Goal: Check status: Check status

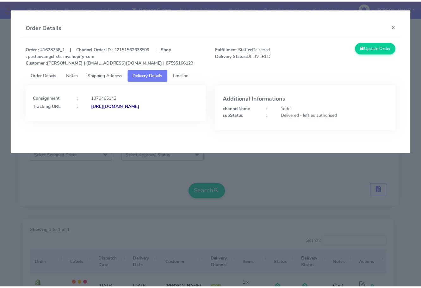
scroll to position [65, 0]
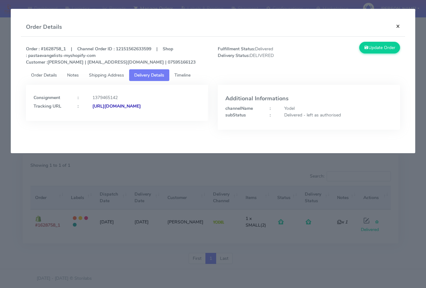
click at [396, 26] on button "×" at bounding box center [398, 26] width 14 height 17
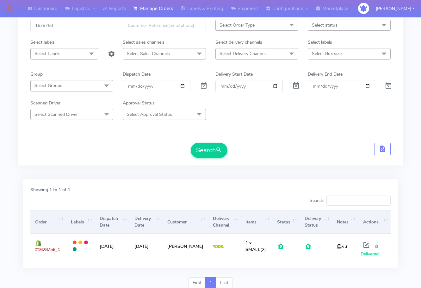
scroll to position [34, 0]
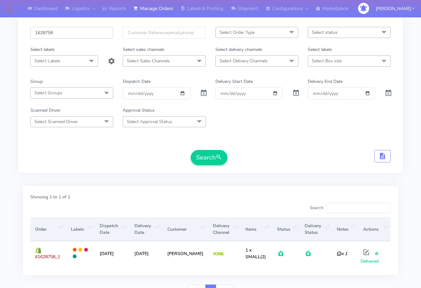
click at [70, 37] on input "1628758" at bounding box center [71, 33] width 83 height 12
paste input "194"
type input "1628194"
click at [219, 155] on span "submit" at bounding box center [219, 157] width 6 height 9
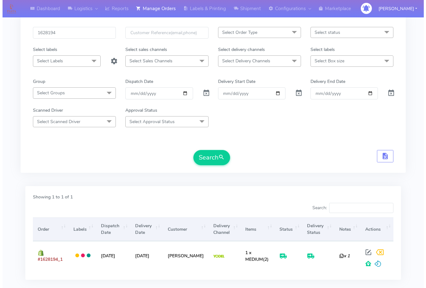
scroll to position [65, 0]
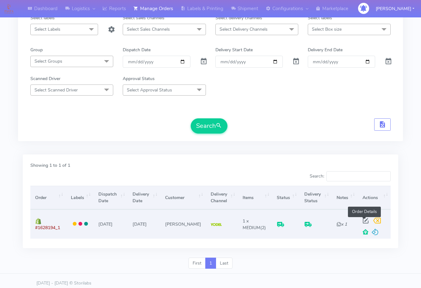
click at [363, 219] on span at bounding box center [365, 222] width 11 height 6
select select "5"
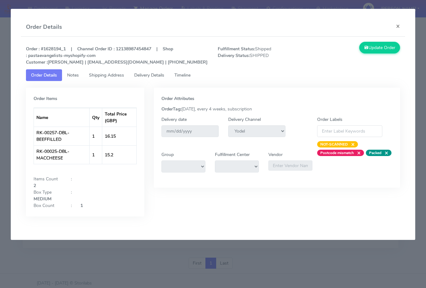
click at [121, 74] on span "Shipping Address" at bounding box center [106, 75] width 35 height 6
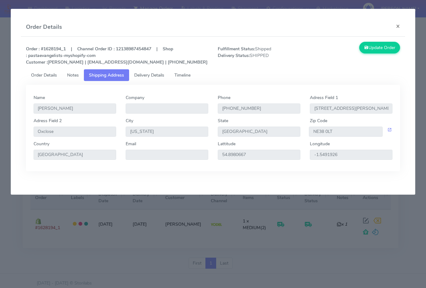
click at [145, 75] on span "Delivery Details" at bounding box center [149, 75] width 30 height 6
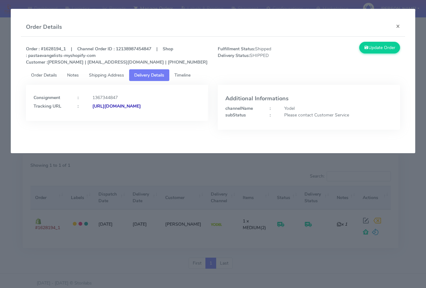
drag, startPoint x: 173, startPoint y: 121, endPoint x: 102, endPoint y: 133, distance: 71.5
click at [102, 133] on div "Consignment : 1367344847 Tracking URL : [URL][DOMAIN_NAME]" at bounding box center [117, 112] width 192 height 54
copy strong "JJD0002249960904185"
